Goal: Task Accomplishment & Management: Use online tool/utility

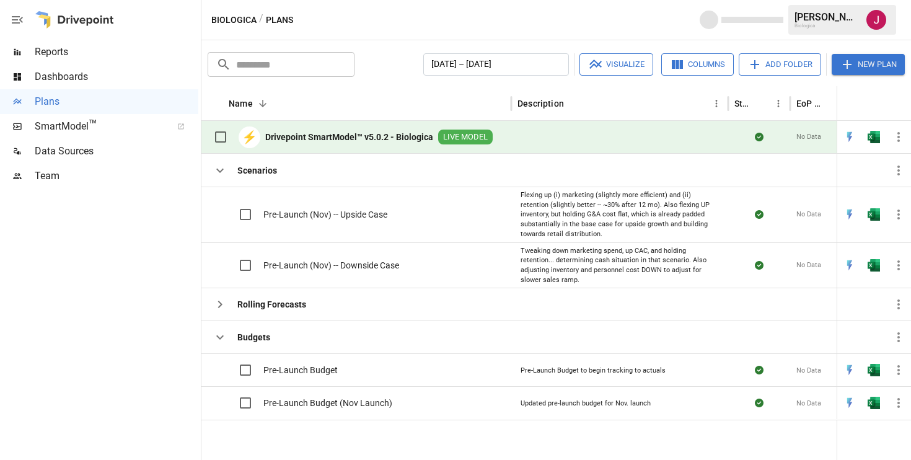
click at [315, 135] on b "Drivepoint SmartModel™ v5.0.2 - Biologica" at bounding box center [349, 137] width 168 height 12
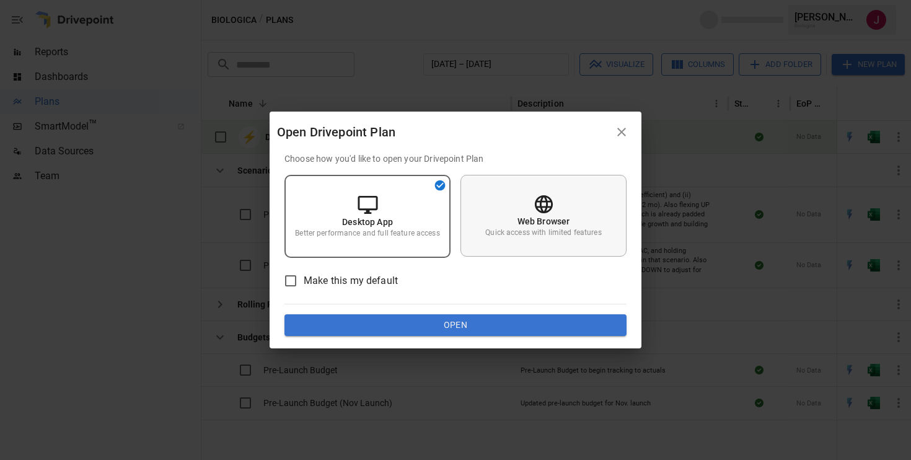
click at [510, 209] on div "Web Browser Quick access with limited features" at bounding box center [543, 216] width 166 height 82
click at [474, 320] on button "Open" at bounding box center [455, 325] width 342 height 22
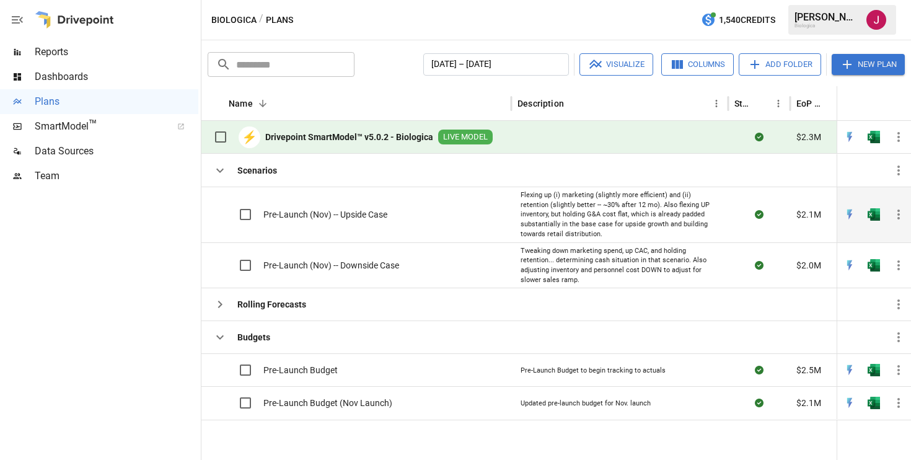
click at [346, 218] on span "Pre-Launch (Nov) -- Upside Case" at bounding box center [325, 214] width 124 height 12
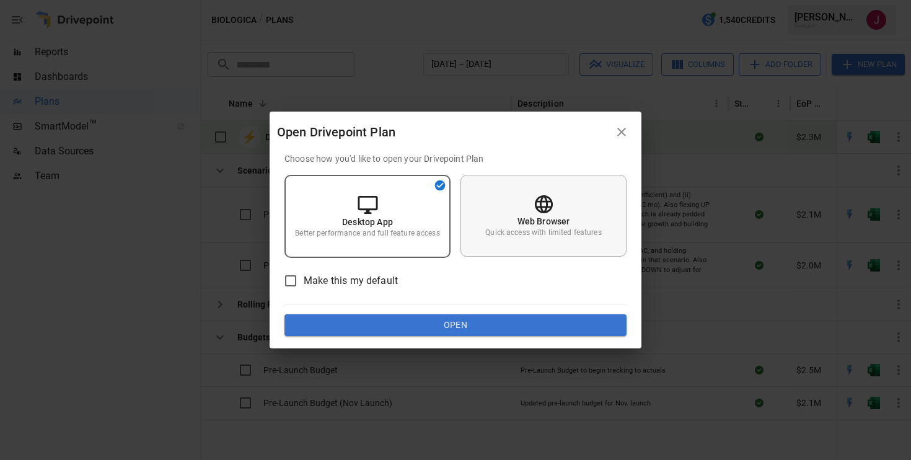
click at [525, 205] on div "Web Browser Quick access with limited features" at bounding box center [543, 216] width 166 height 82
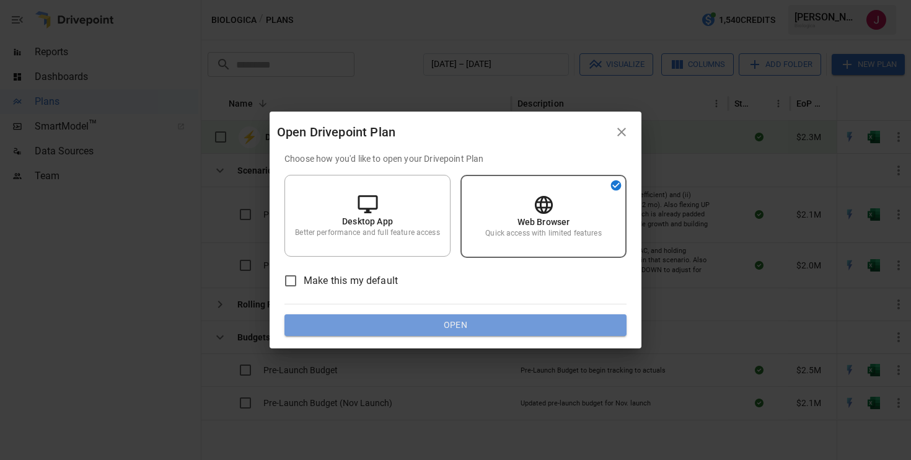
click at [463, 323] on button "Open" at bounding box center [455, 325] width 342 height 22
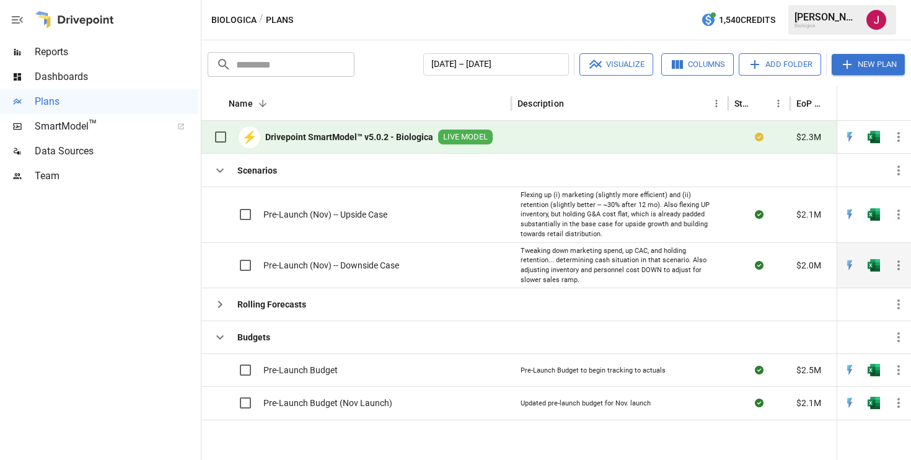
click at [396, 268] on span "Pre-Launch (Nov) -- Downside Case" at bounding box center [331, 265] width 136 height 12
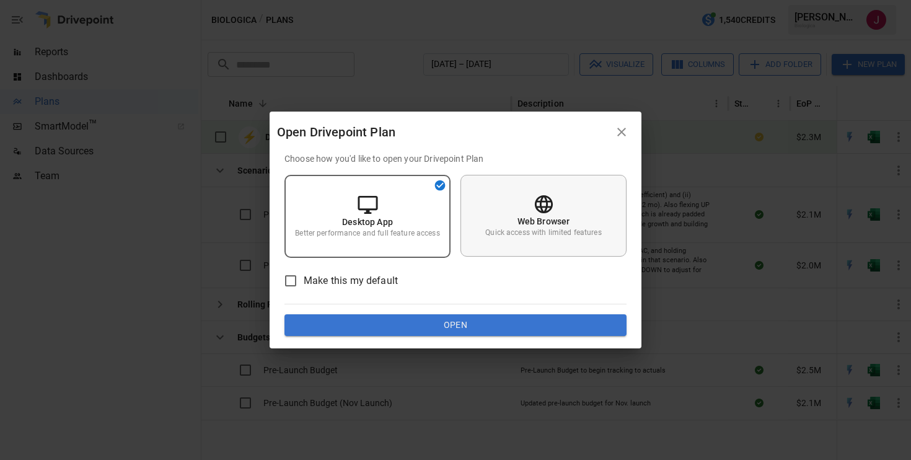
click at [515, 229] on p "Quick access with limited features" at bounding box center [543, 232] width 116 height 11
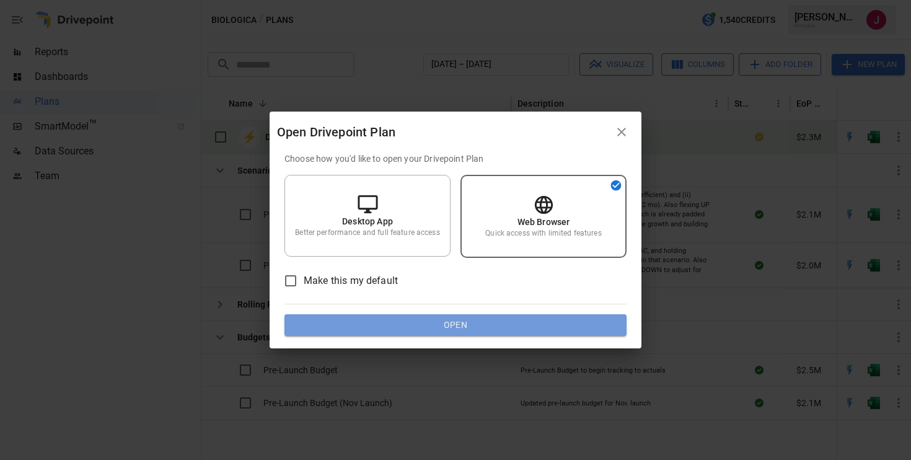
click at [465, 322] on button "Open" at bounding box center [455, 325] width 342 height 22
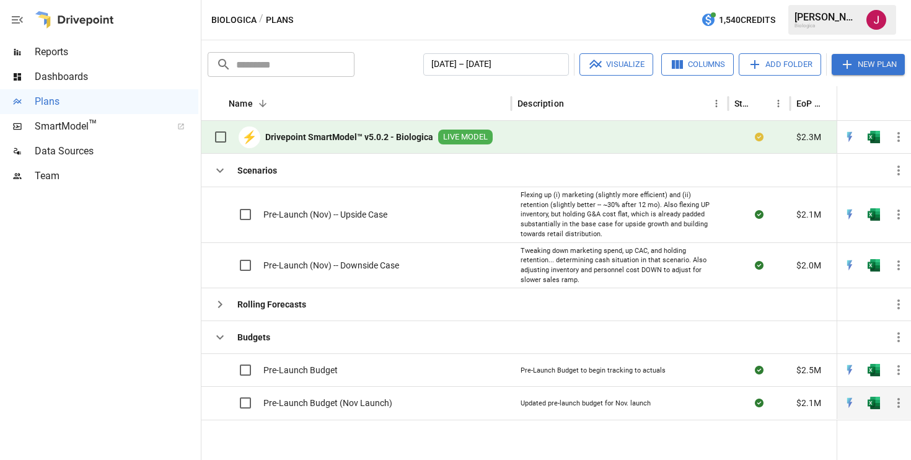
click at [319, 406] on span "Pre-Launch Budget (Nov Launch)" at bounding box center [327, 402] width 129 height 12
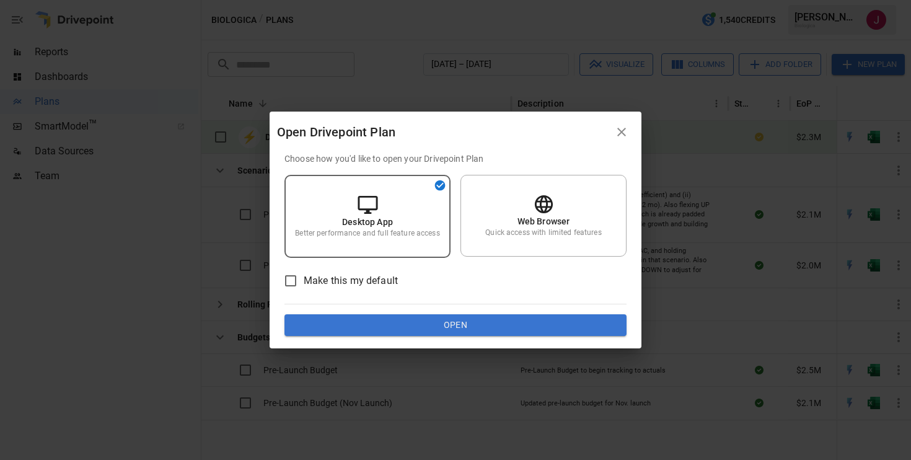
click at [373, 314] on button "Open" at bounding box center [455, 325] width 342 height 22
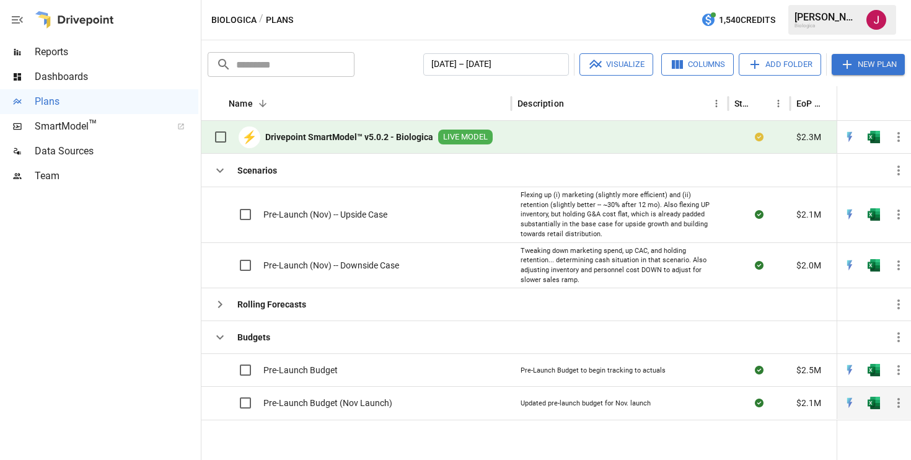
click at [370, 396] on span "Pre-Launch Budget (Nov Launch)" at bounding box center [327, 402] width 129 height 12
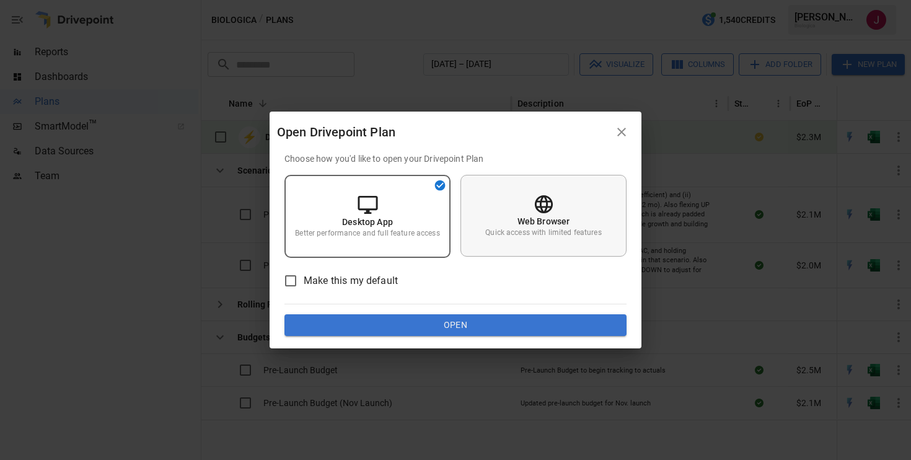
click at [497, 211] on div "Web Browser Quick access with limited features" at bounding box center [543, 216] width 166 height 82
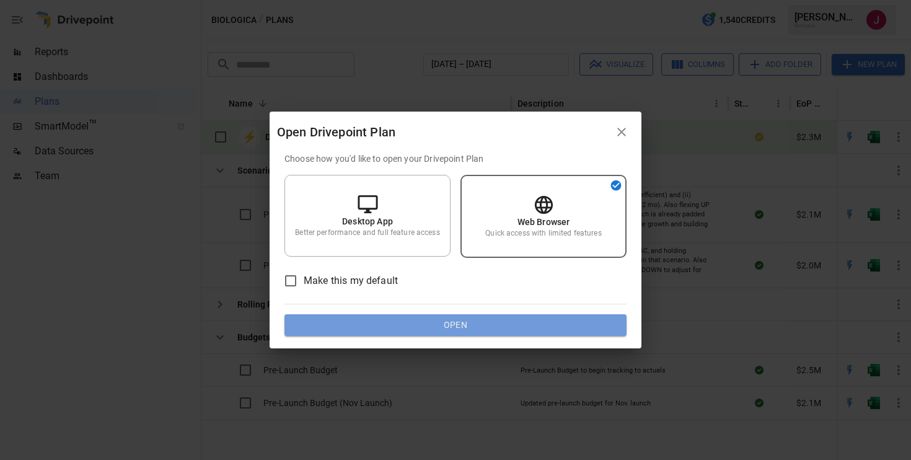
click at [457, 335] on button "Open" at bounding box center [455, 325] width 342 height 22
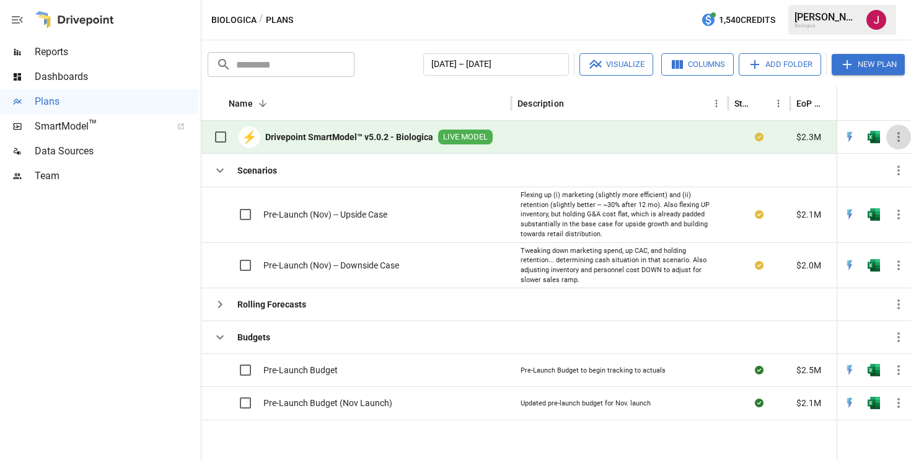
click at [895, 136] on icon "button" at bounding box center [898, 136] width 15 height 15
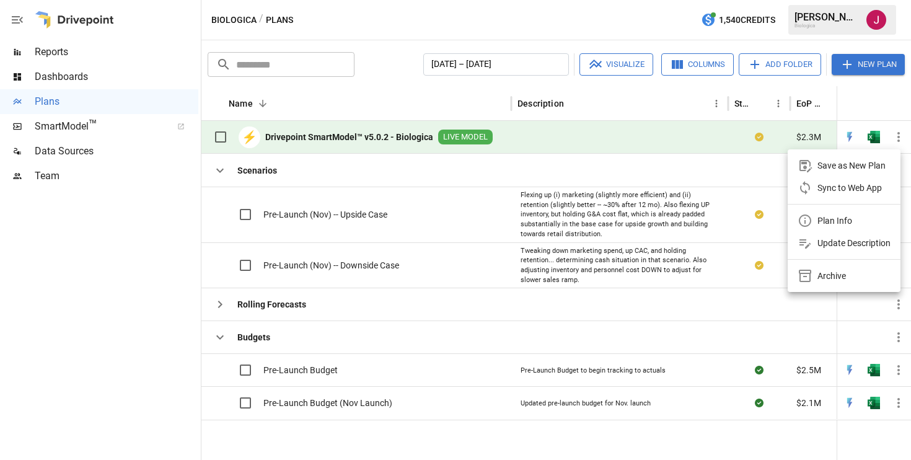
click at [849, 189] on div "Sync to Web App" at bounding box center [849, 187] width 64 height 15
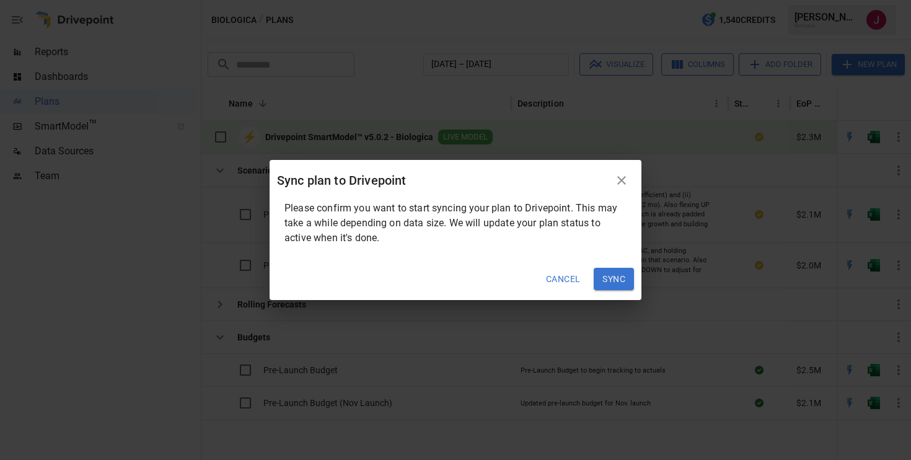
click at [607, 280] on button "Sync" at bounding box center [613, 279] width 40 height 22
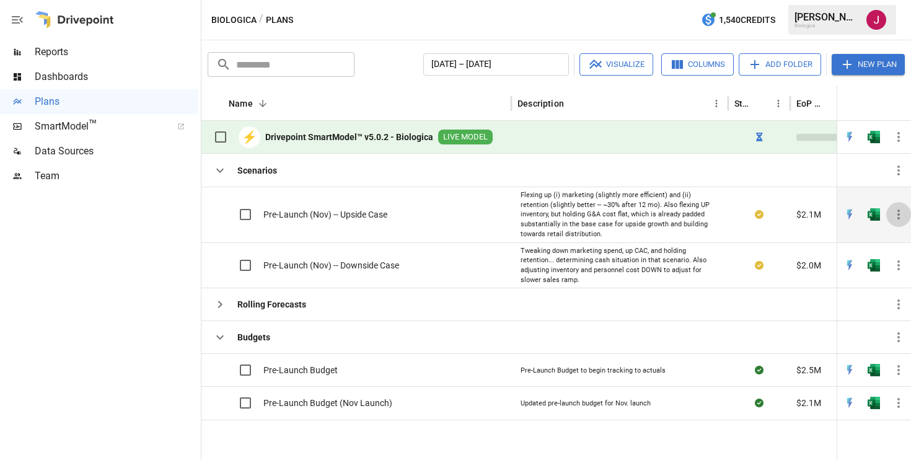
click at [898, 213] on icon "button" at bounding box center [898, 214] width 15 height 15
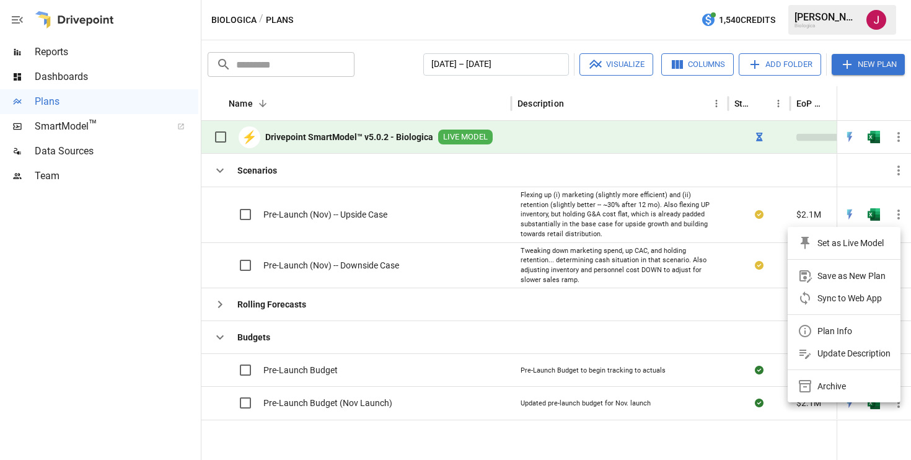
click at [842, 304] on div "Sync to Web App" at bounding box center [849, 298] width 64 height 15
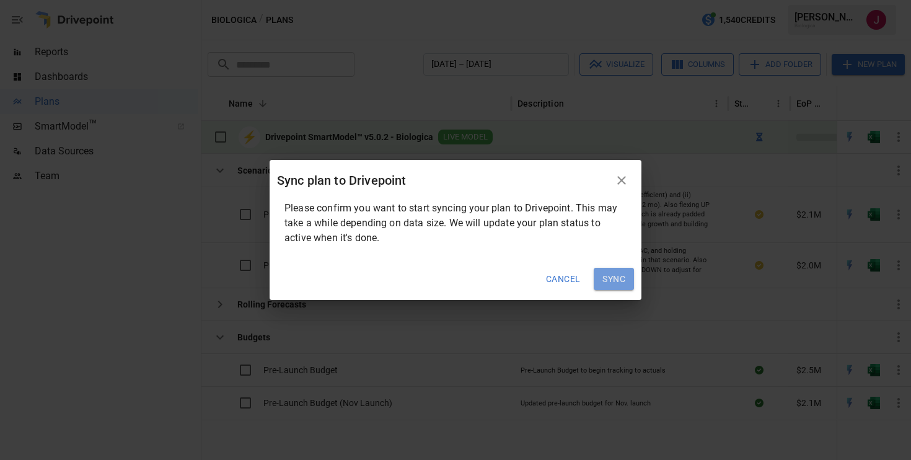
click at [614, 278] on button "Sync" at bounding box center [613, 279] width 40 height 22
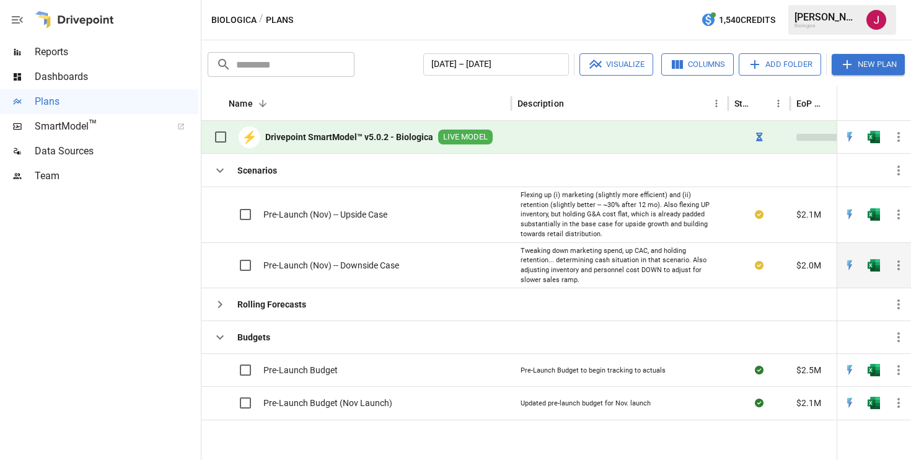
click at [899, 265] on icon "button" at bounding box center [898, 265] width 2 height 10
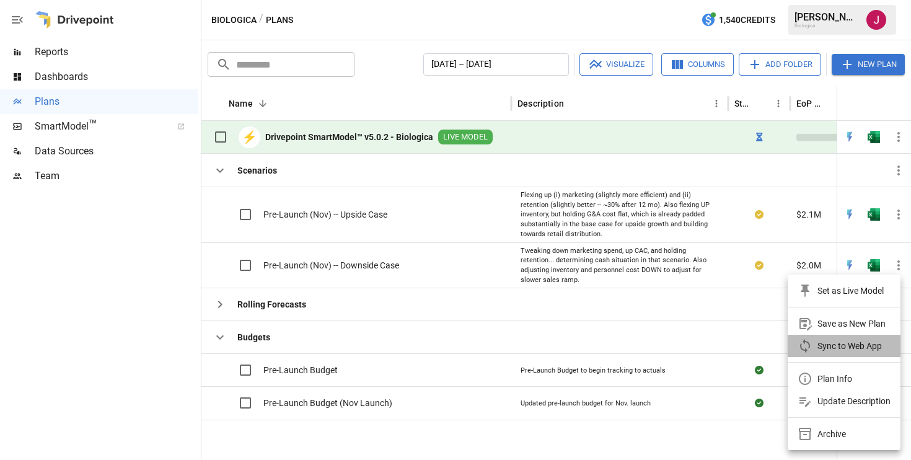
click at [859, 347] on div "Sync to Web App" at bounding box center [849, 345] width 64 height 15
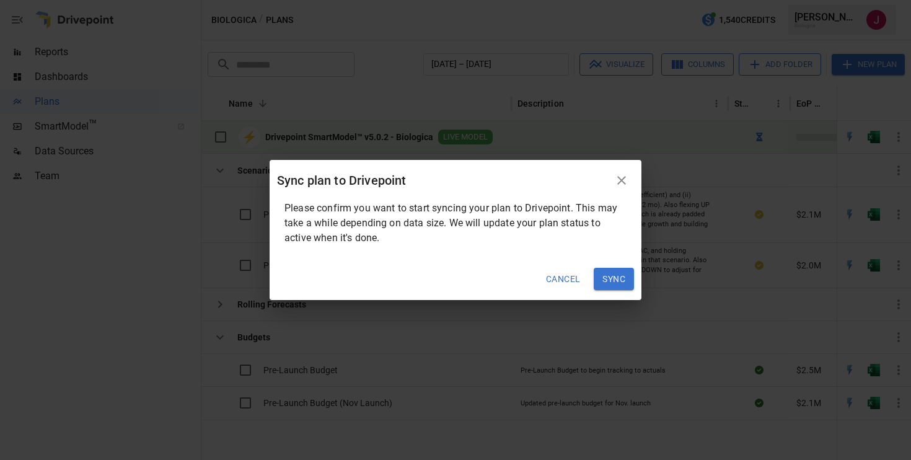
click at [608, 277] on button "Sync" at bounding box center [613, 279] width 40 height 22
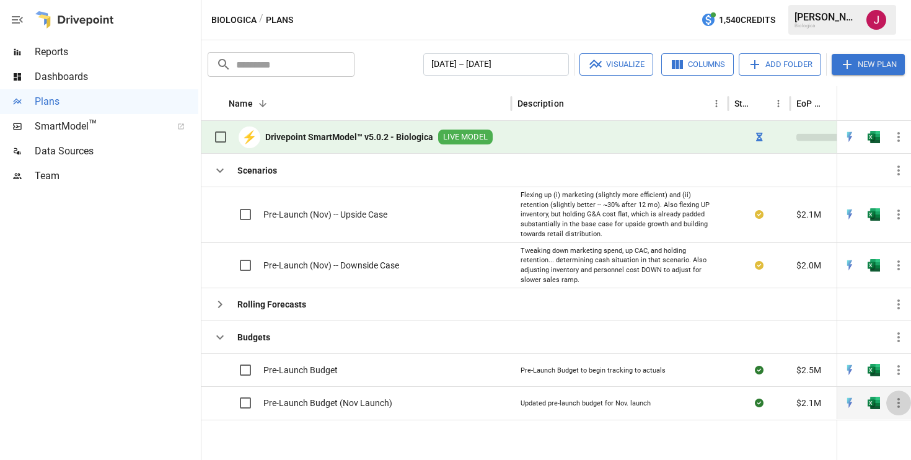
click at [901, 399] on icon "button" at bounding box center [898, 402] width 15 height 15
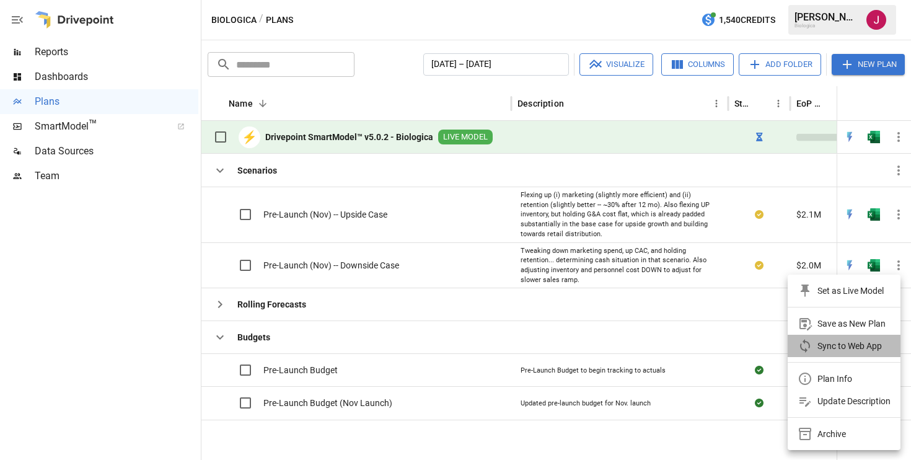
click at [852, 344] on div "Sync to Web App" at bounding box center [849, 345] width 64 height 15
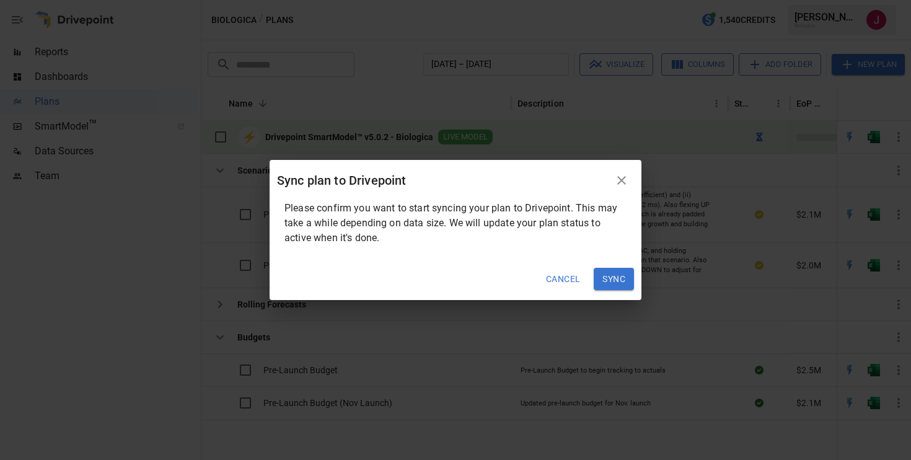
click at [622, 276] on button "Sync" at bounding box center [613, 279] width 40 height 22
